Goal: Task Accomplishment & Management: Manage account settings

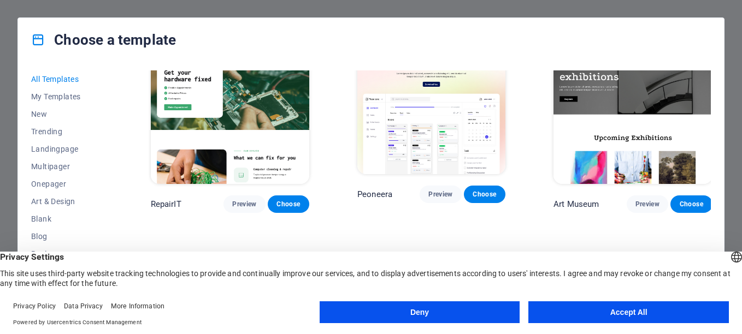
scroll to position [273, 0]
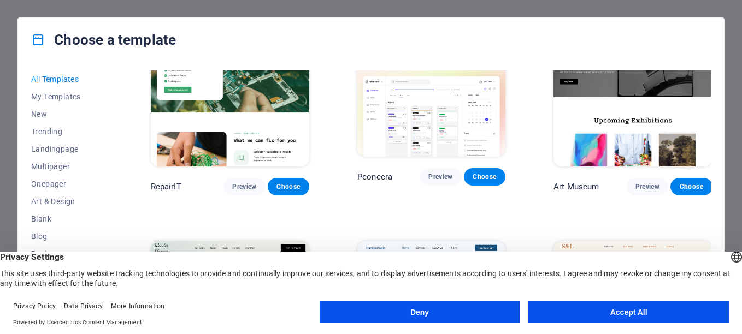
drag, startPoint x: 583, startPoint y: 312, endPoint x: 559, endPoint y: 298, distance: 27.2
click at [582, 312] on button "Accept All" at bounding box center [628, 313] width 200 height 22
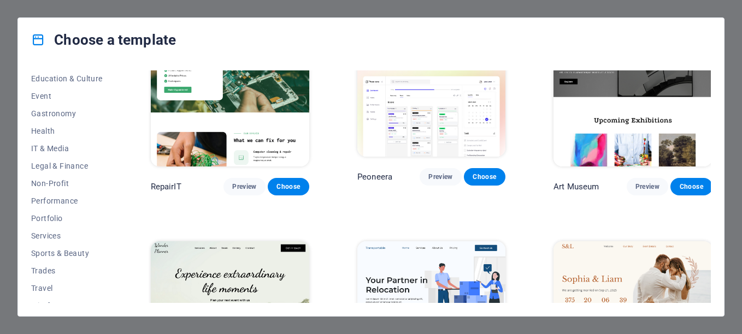
scroll to position [204, 0]
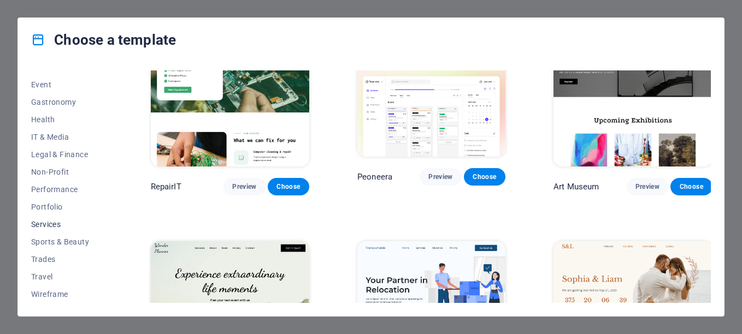
click at [51, 224] on span "Services" at bounding box center [67, 224] width 72 height 9
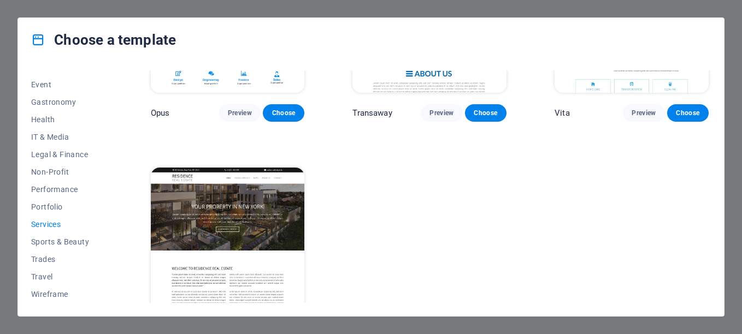
scroll to position [1456, 0]
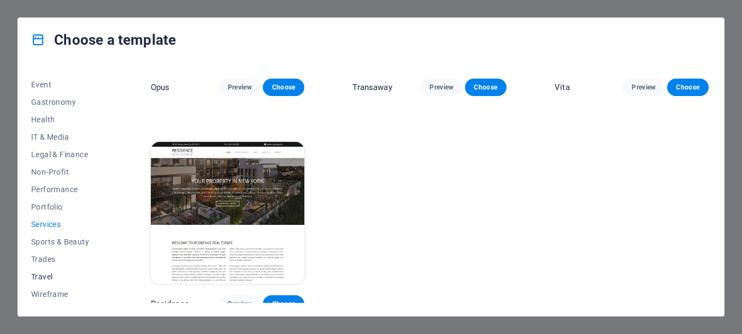
click at [39, 273] on span "Travel" at bounding box center [67, 277] width 72 height 9
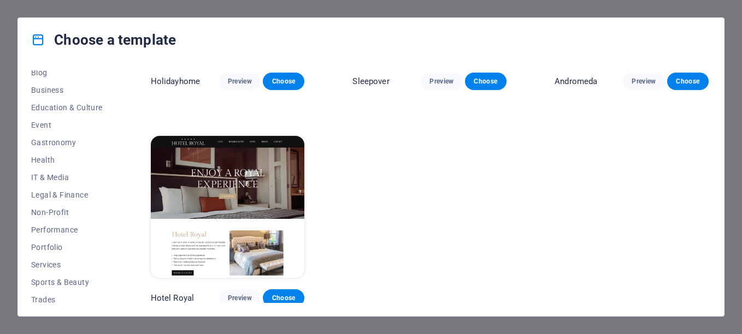
scroll to position [204, 0]
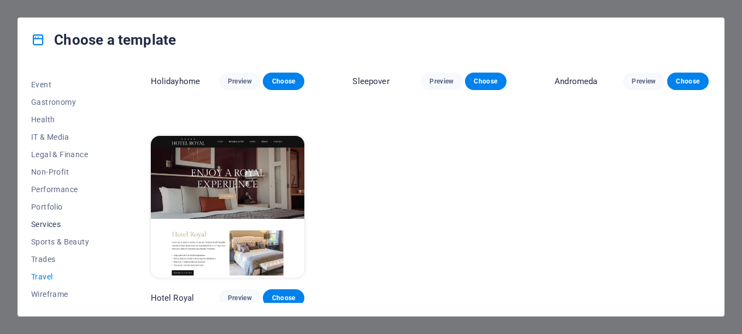
click at [42, 225] on span "Services" at bounding box center [67, 224] width 72 height 9
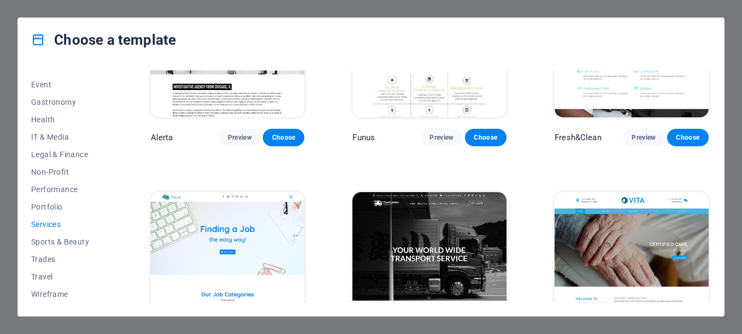
scroll to position [1244, 0]
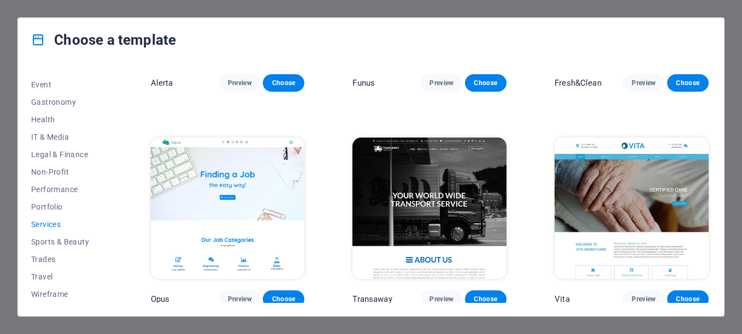
click at [445, 205] on img at bounding box center [429, 209] width 154 height 142
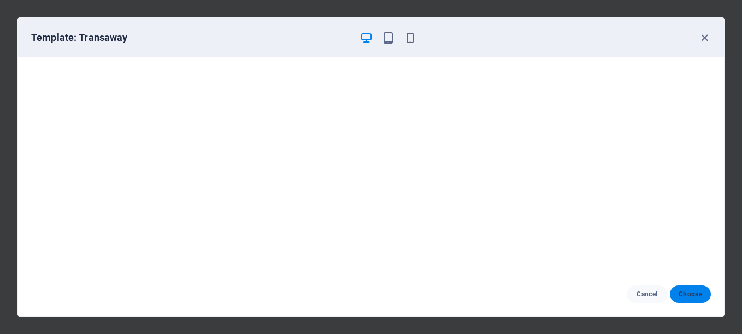
click at [691, 296] on span "Choose" at bounding box center [689, 294] width 23 height 9
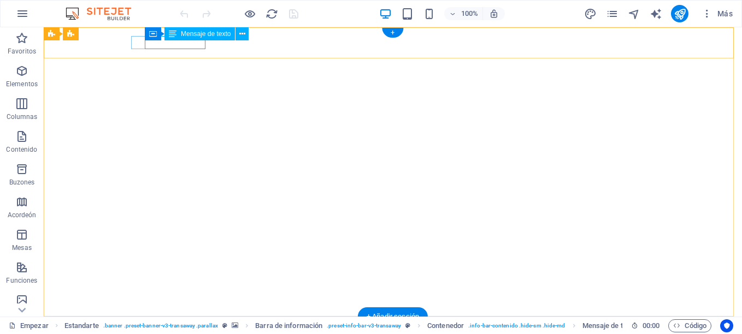
drag, startPoint x: 199, startPoint y: 45, endPoint x: 348, endPoint y: 145, distance: 179.1
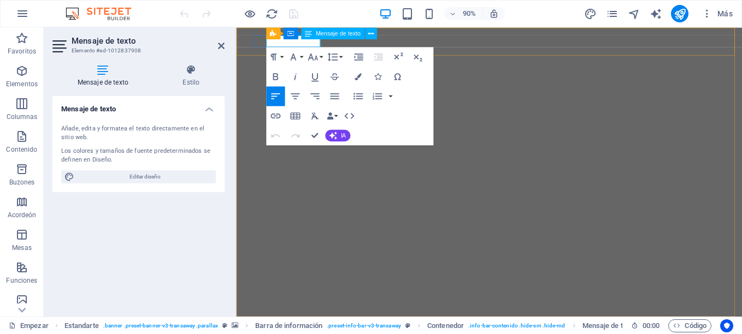
click at [388, 47] on button "Superíndice" at bounding box center [397, 57] width 19 height 20
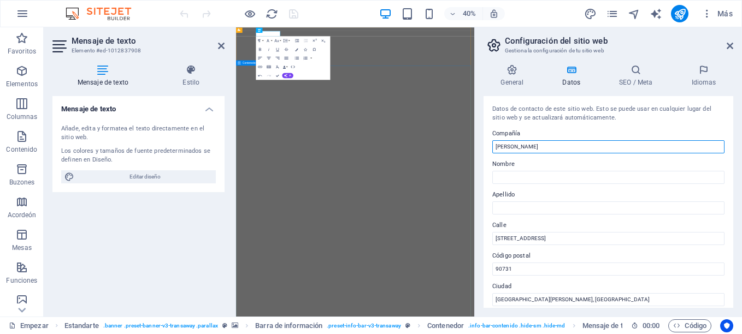
drag, startPoint x: 841, startPoint y: 168, endPoint x: 786, endPoint y: 352, distance: 192.2
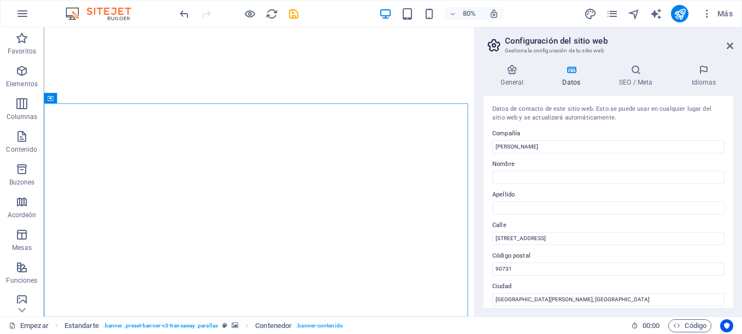
click at [568, 157] on div "Datos de contacto de este sitio web. Esto se puede usar en cualquier lugar del …" at bounding box center [608, 202] width 250 height 212
drag, startPoint x: 609, startPoint y: 144, endPoint x: 481, endPoint y: 146, distance: 127.3
click at [481, 146] on div "General Datos SEO / Meta Idiomas Nombre del sitio web FRANCISCO NABOR CONTRERAS…" at bounding box center [608, 186] width 267 height 261
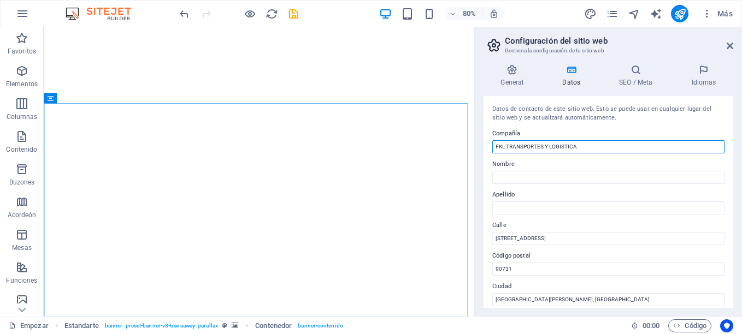
type input "FKL TRANSPORTES Y LOGISTICA"
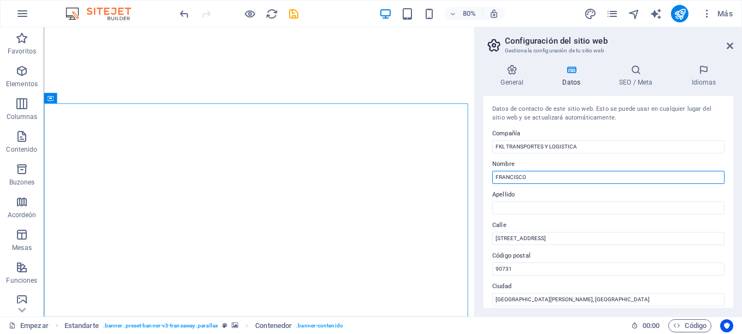
type input "FRANCISCO"
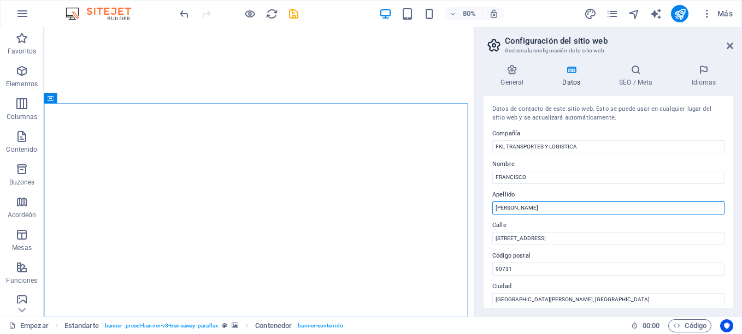
type input "CONTRERAS"
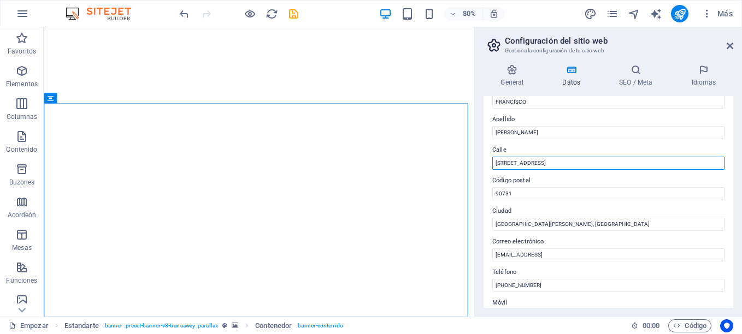
scroll to position [109, 0]
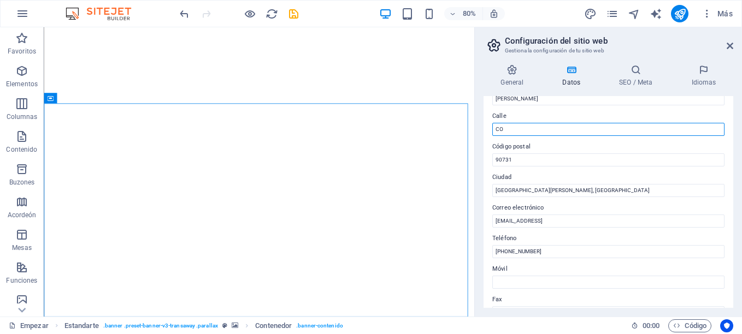
type input "C"
type input "DEL PARAJE"
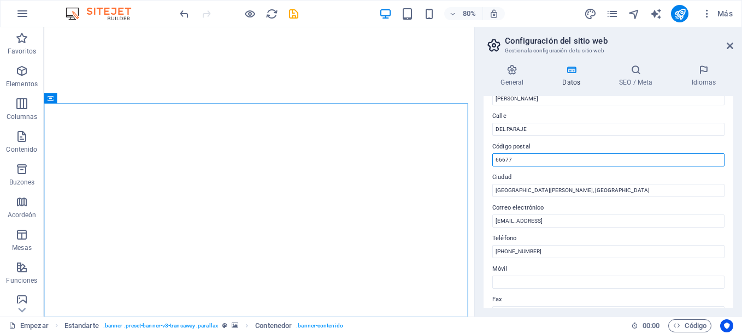
type input "66677"
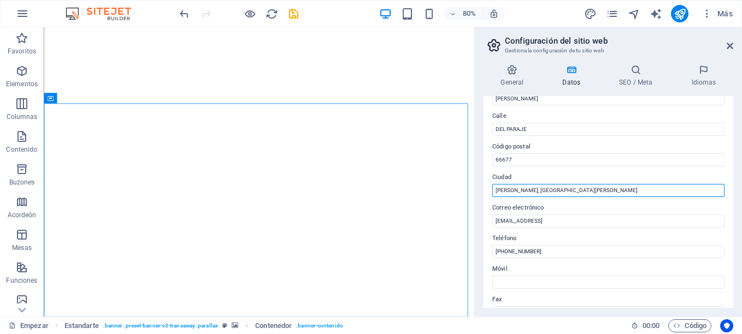
type input "GUADALUPE, NUEVO LEON"
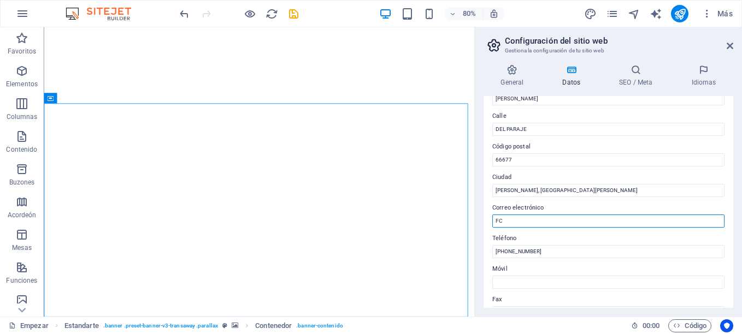
type input "F"
type input "fcontreras@fkltransportes.com"
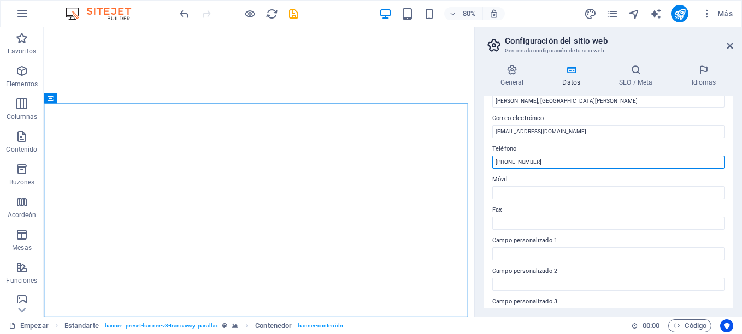
scroll to position [219, 0]
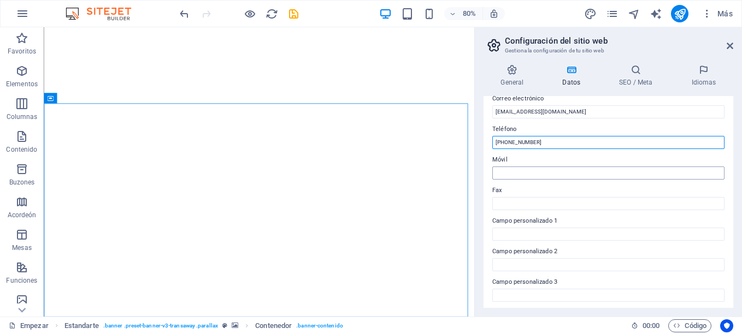
type input "+52 8112094263"
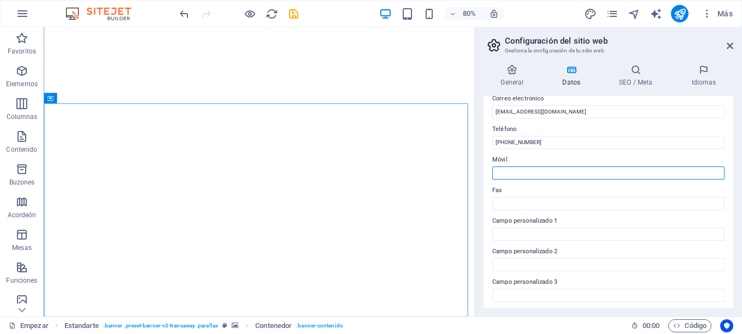
click at [531, 173] on input "Móvil" at bounding box center [608, 173] width 232 height 13
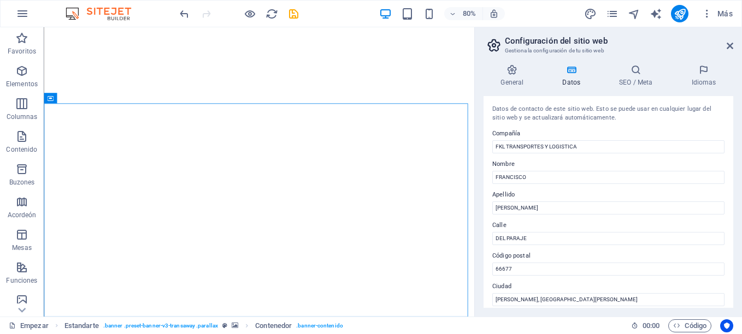
scroll to position [55, 0]
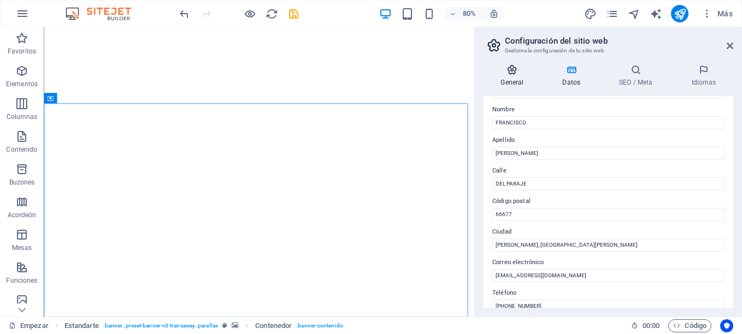
click at [516, 78] on h4 "General" at bounding box center [514, 75] width 62 height 23
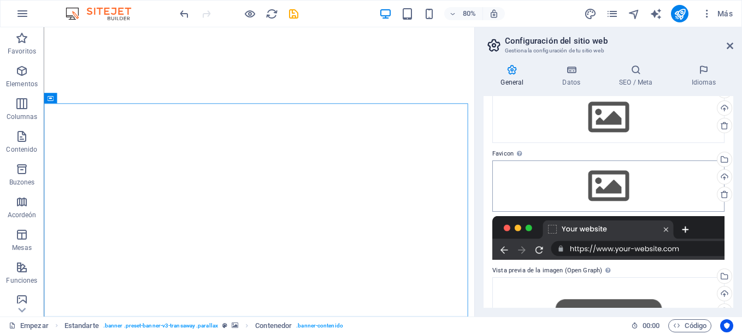
scroll to position [51, 0]
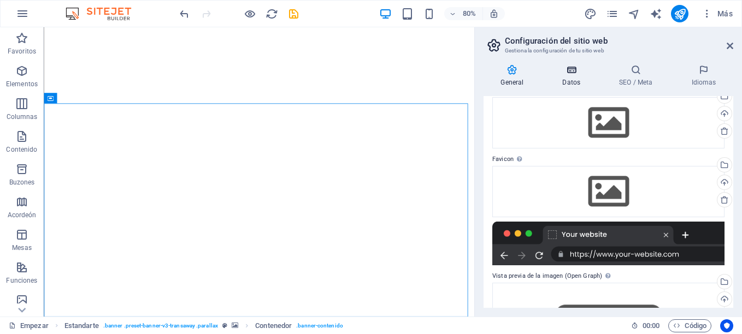
click at [574, 75] on h4 "Datos" at bounding box center [573, 75] width 57 height 23
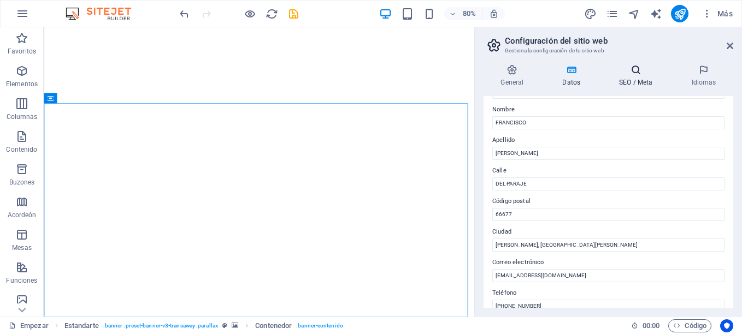
click at [628, 76] on h4 "SEO / Meta" at bounding box center [638, 75] width 72 height 23
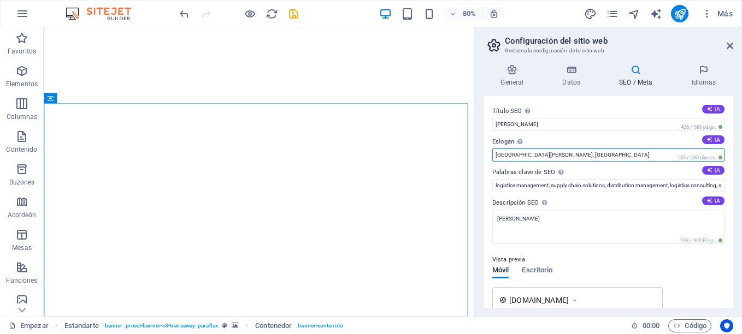
drag, startPoint x: 579, startPoint y: 180, endPoint x: 563, endPoint y: 191, distance: 18.8
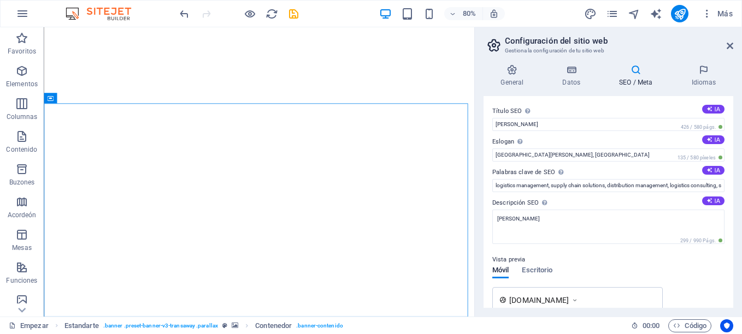
click at [526, 147] on label "Eslogan El eslogan de tu sitio web. IA" at bounding box center [608, 141] width 232 height 13
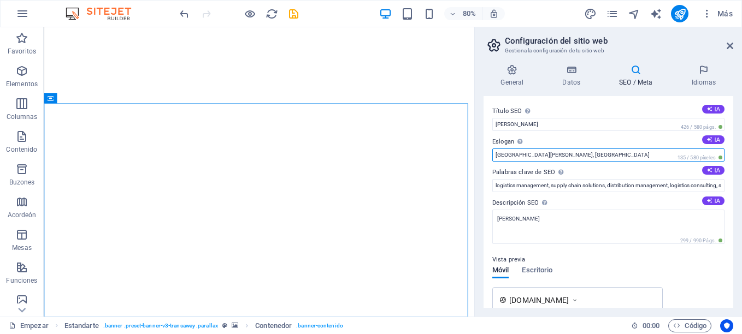
click at [526, 149] on input "San Pedro, CA" at bounding box center [608, 155] width 232 height 13
click at [550, 148] on div "Eslogan El eslogan de tu sitio web. IA San Pedro, CA 135 / 580 píxeles" at bounding box center [608, 148] width 232 height 26
click at [514, 152] on input "San Pedro, CA" at bounding box center [608, 155] width 232 height 13
click at [531, 156] on input "San Pedro, CA" at bounding box center [608, 155] width 232 height 13
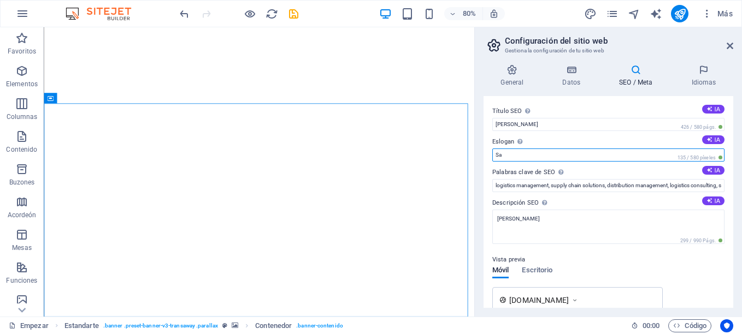
type input "S"
type input "-"
drag, startPoint x: 639, startPoint y: 159, endPoint x: 475, endPoint y: 157, distance: 163.9
click at [475, 157] on aside "Configuración del sitio web Gestiona la configuración de tu sitio web General D…" at bounding box center [608, 172] width 268 height 290
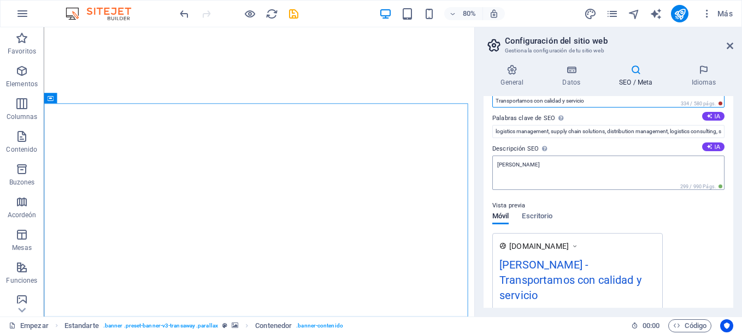
scroll to position [55, 0]
type input "Transportamos con calidad y servicio"
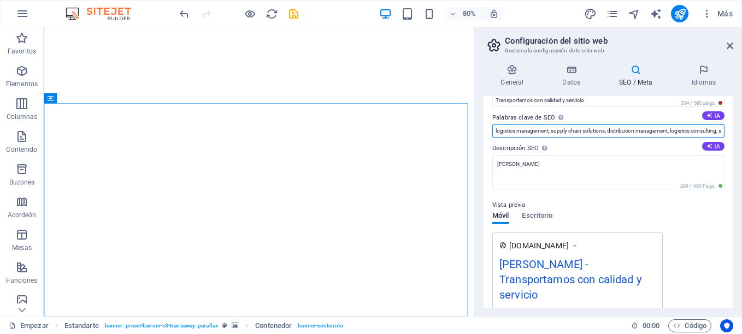
click at [628, 132] on input "logistics management, supply chain solutions, distribution management, logistic…" at bounding box center [608, 131] width 232 height 13
click at [666, 131] on input "logistics management, supply chain solutions, distribution management, logistic…" at bounding box center [608, 131] width 232 height 13
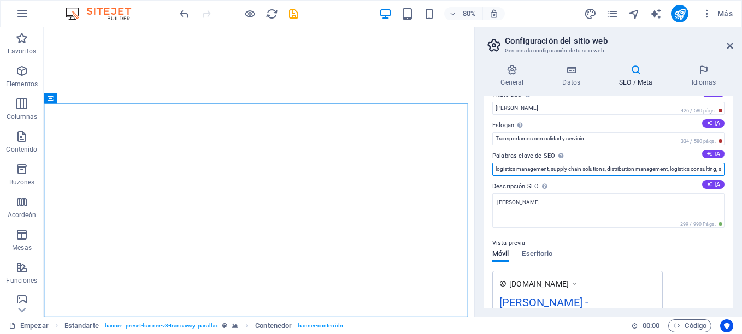
scroll to position [0, 0]
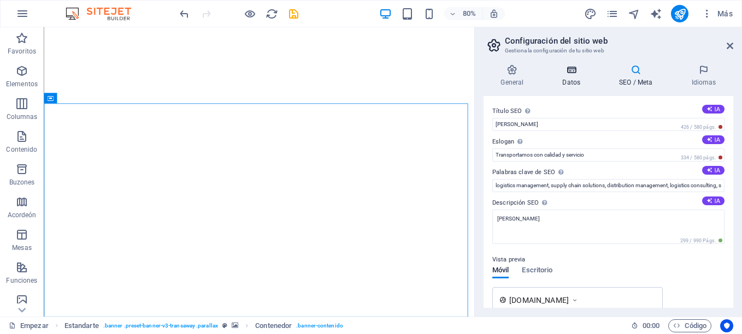
click at [563, 77] on h4 "Datos" at bounding box center [573, 75] width 57 height 23
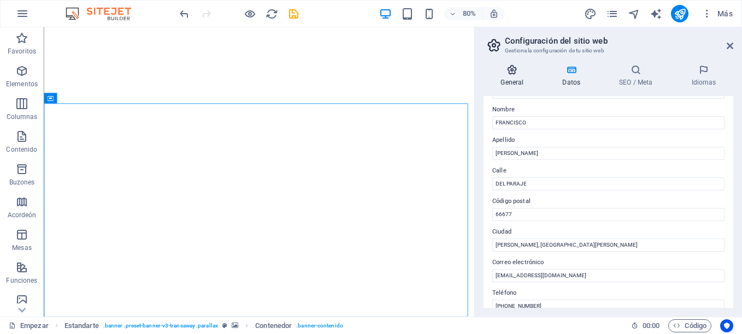
click at [516, 79] on font "General" at bounding box center [511, 83] width 23 height 8
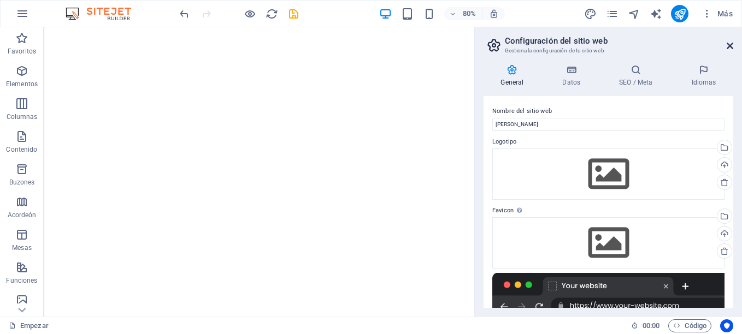
click at [729, 44] on icon at bounding box center [730, 46] width 7 height 9
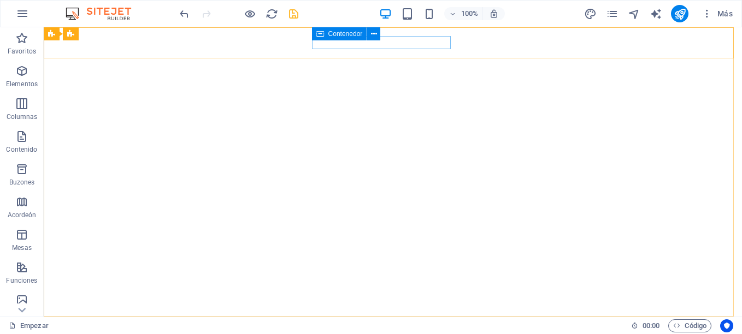
click at [295, 13] on icon "salvar" at bounding box center [293, 14] width 13 height 13
checkbox input "false"
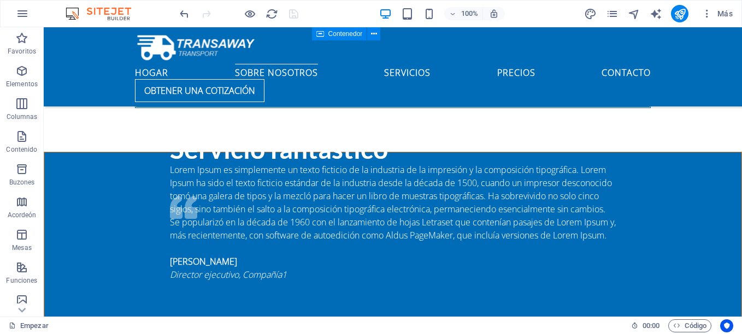
scroll to position [1101, 0]
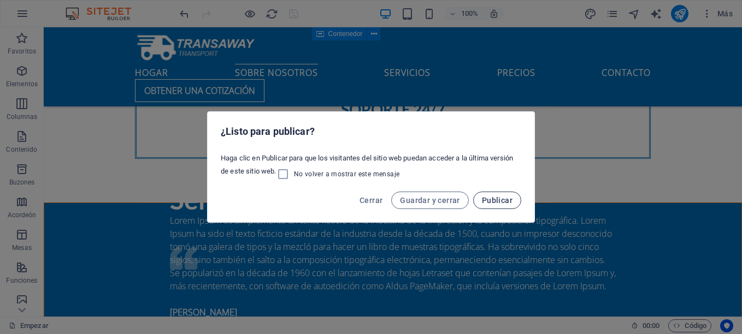
click at [489, 203] on span "Publicar" at bounding box center [497, 200] width 31 height 9
